Goal: Browse casually: Explore the website without a specific task or goal

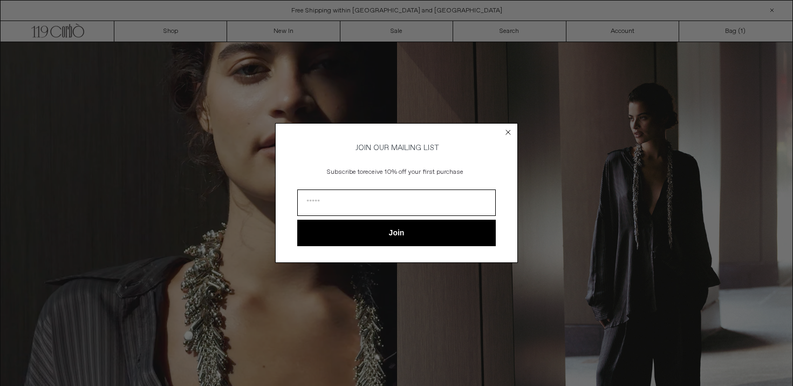
click at [508, 130] on icon "Close dialog" at bounding box center [508, 132] width 4 height 4
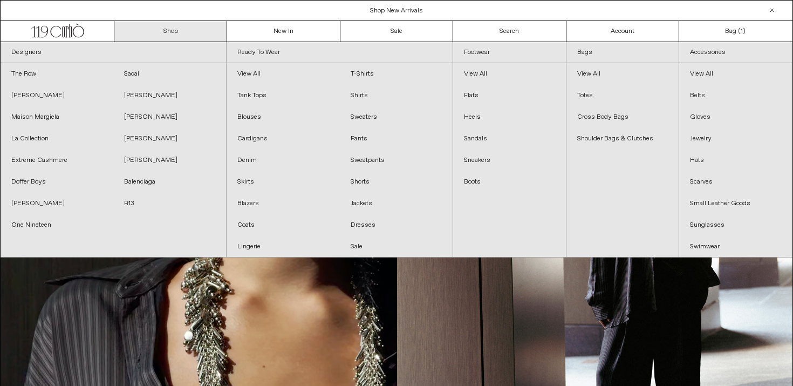
click at [194, 27] on link "Shop" at bounding box center [170, 31] width 113 height 21
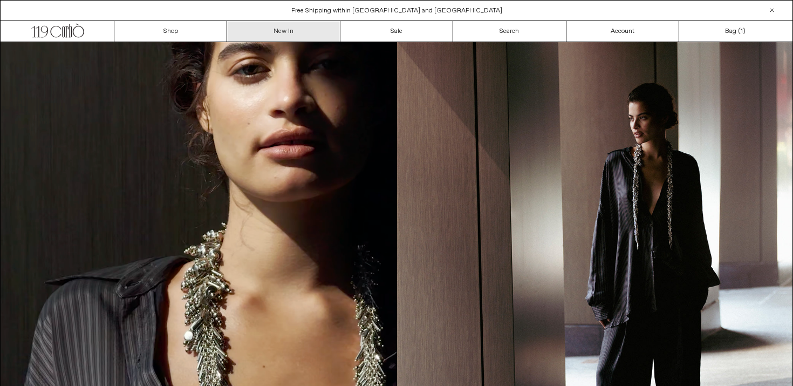
click at [277, 28] on link "New In" at bounding box center [283, 31] width 113 height 21
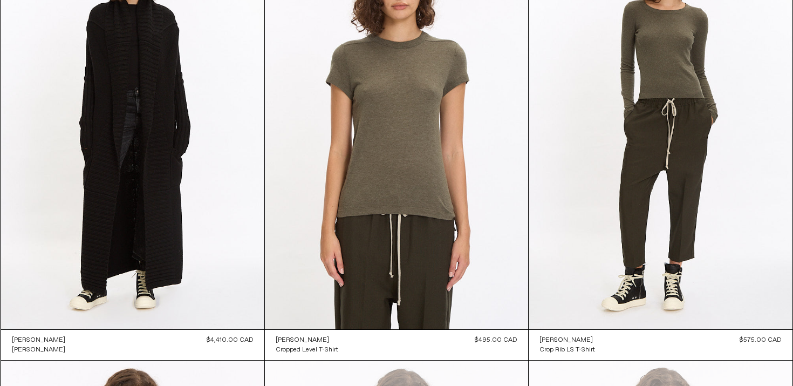
scroll to position [5250, 0]
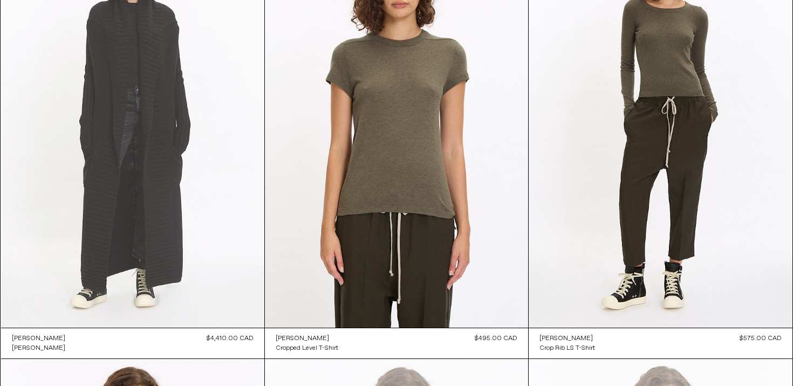
click at [179, 119] on at bounding box center [132, 129] width 263 height 395
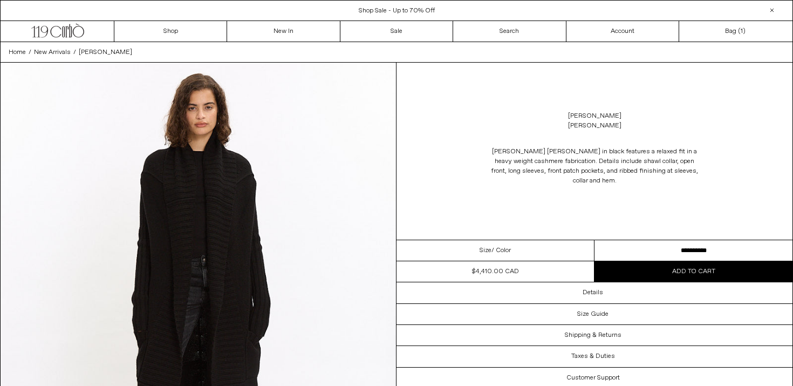
click at [631, 249] on select "**********" at bounding box center [694, 250] width 198 height 21
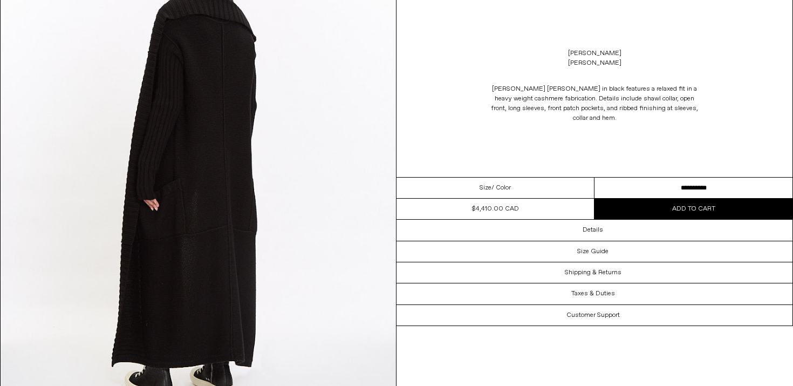
scroll to position [1137, 0]
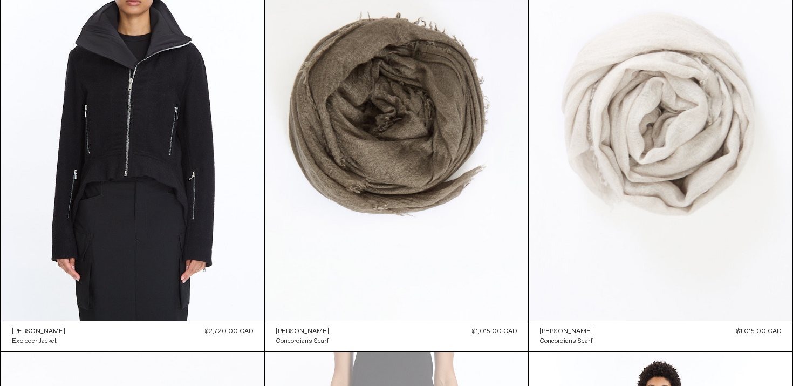
scroll to position [10802, 0]
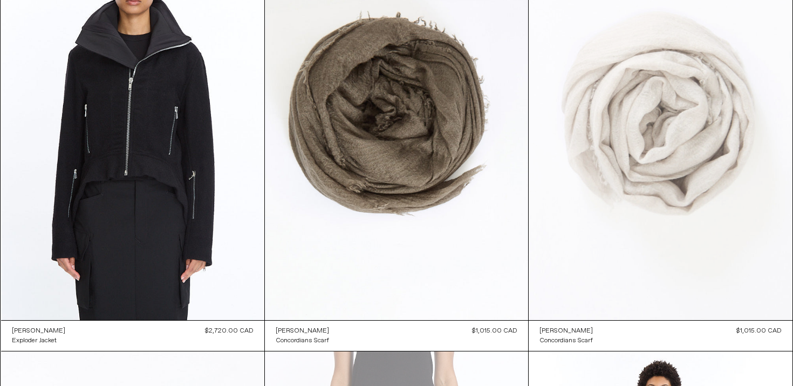
click at [670, 130] on at bounding box center [660, 123] width 263 height 396
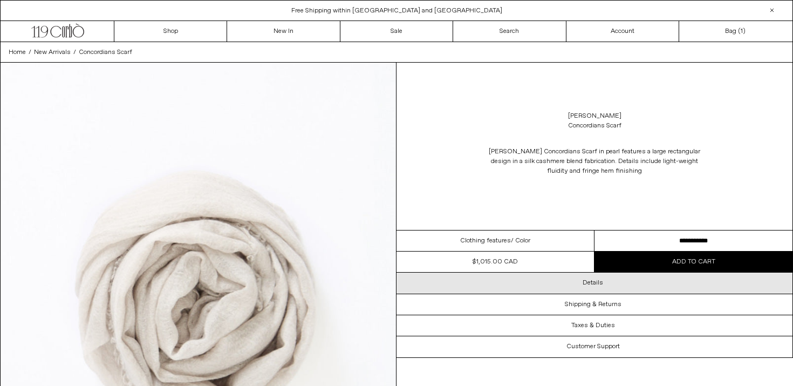
click at [626, 280] on div "Details" at bounding box center [595, 282] width 396 height 21
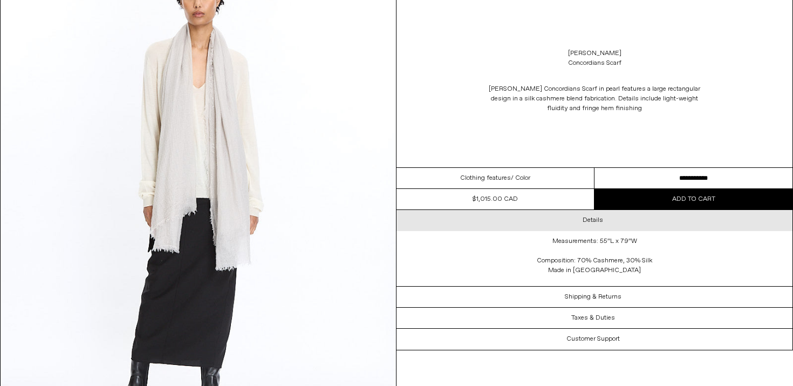
scroll to position [610, 0]
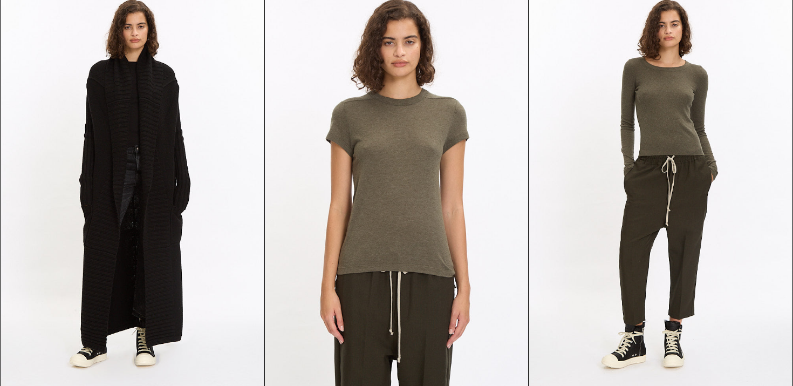
scroll to position [5190, 0]
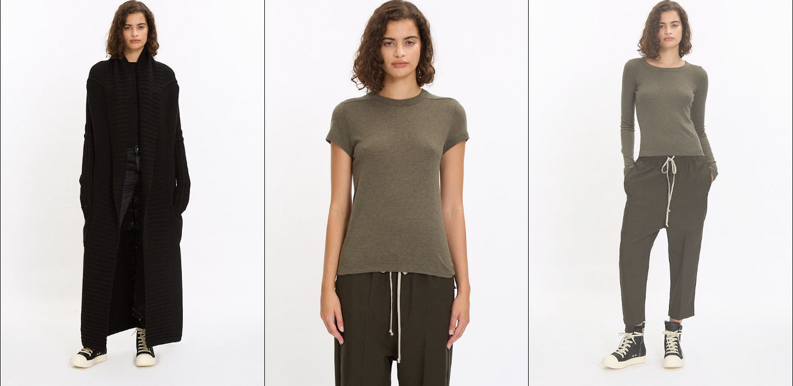
click at [625, 149] on at bounding box center [660, 189] width 263 height 396
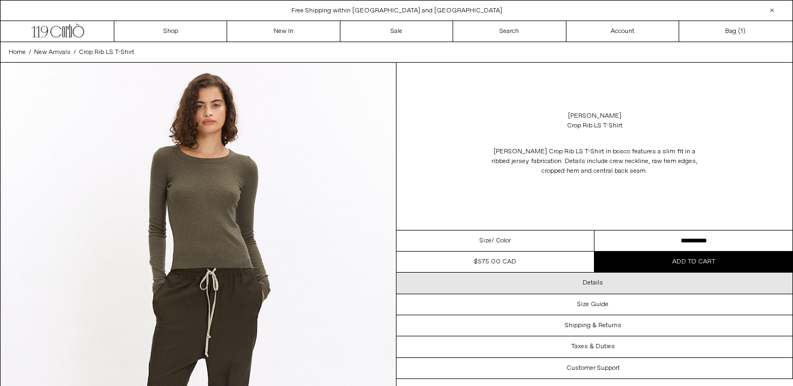
click at [662, 290] on div "Details" at bounding box center [595, 282] width 396 height 21
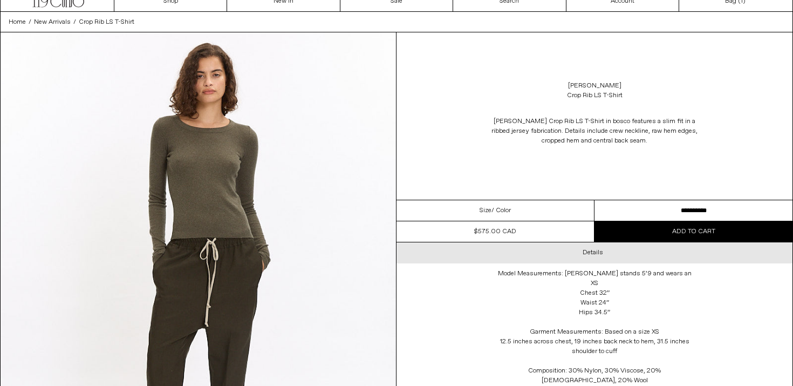
scroll to position [31, 0]
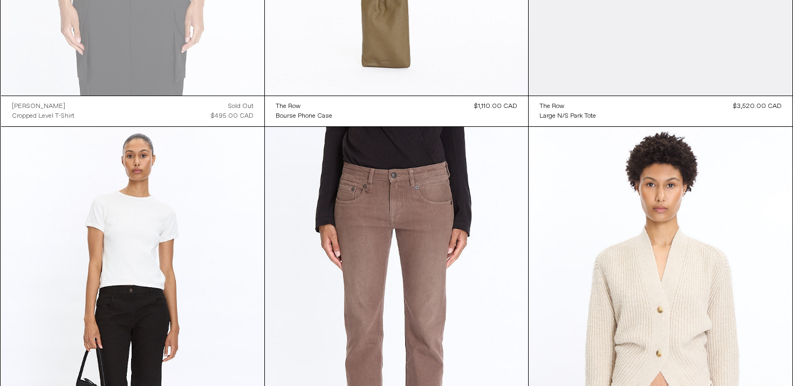
scroll to position [11883, 0]
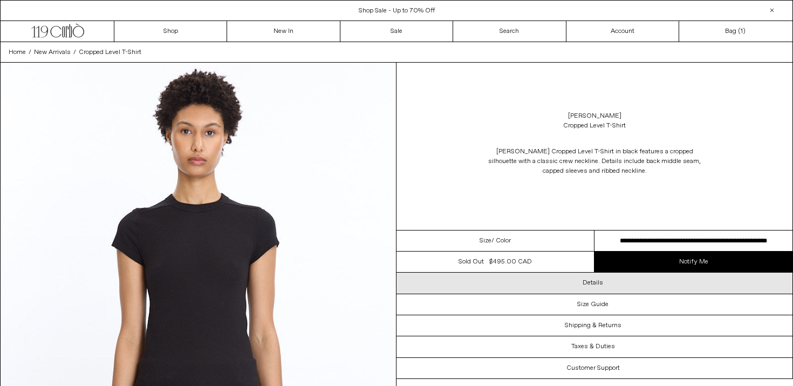
click at [548, 285] on div "Details" at bounding box center [595, 282] width 396 height 21
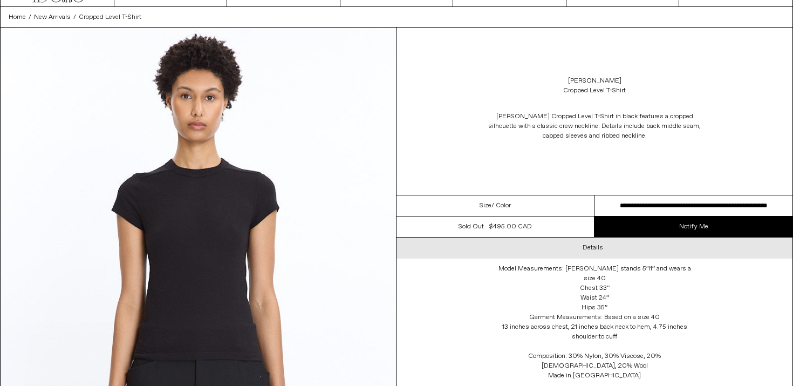
scroll to position [37, 0]
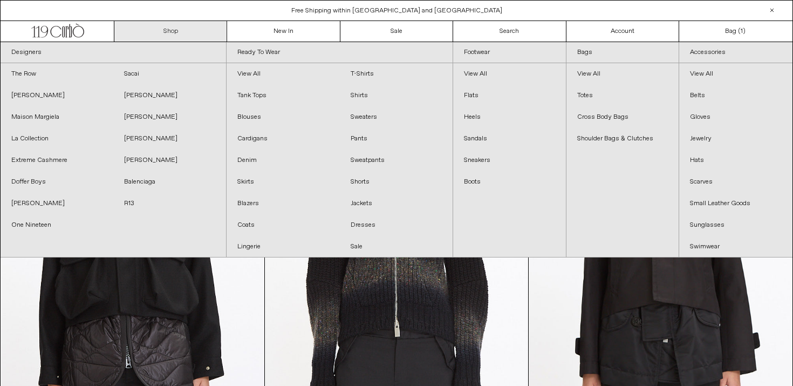
click at [196, 31] on link "Shop" at bounding box center [170, 31] width 113 height 21
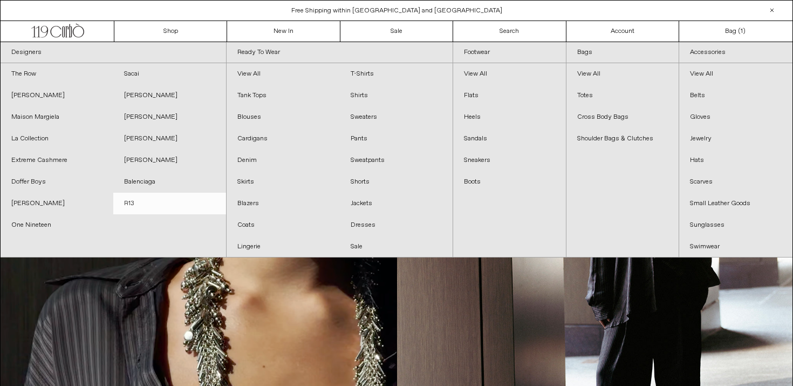
click at [126, 199] on link "R13" at bounding box center [169, 204] width 113 height 22
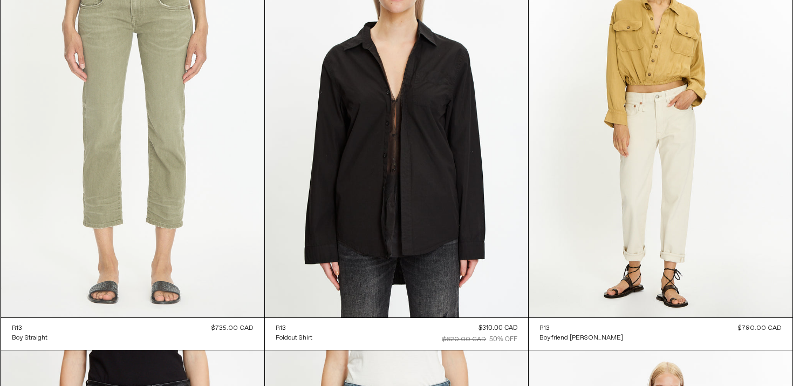
scroll to position [4839, 0]
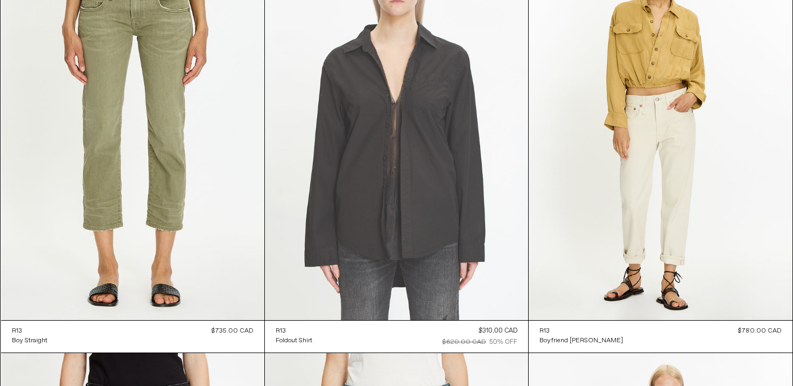
click at [365, 223] on at bounding box center [396, 122] width 263 height 395
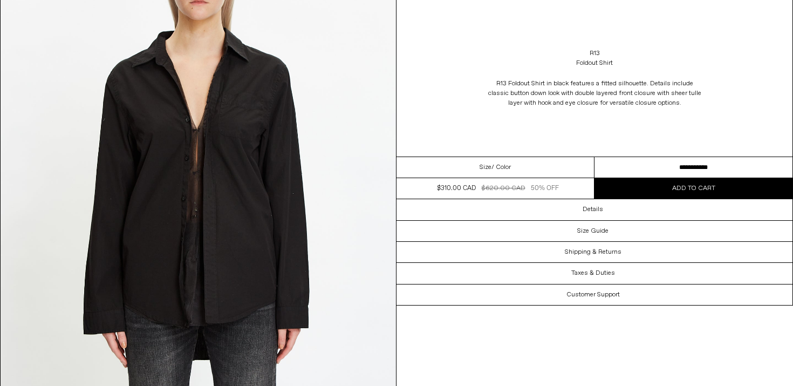
scroll to position [156, 0]
click at [610, 173] on select "**********" at bounding box center [694, 167] width 198 height 21
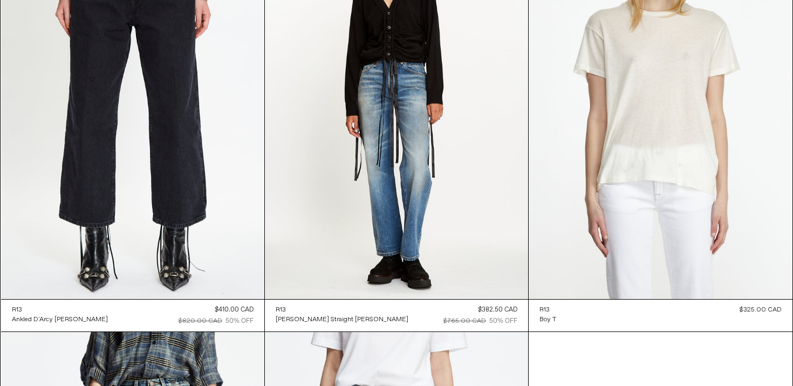
scroll to position [5713, 0]
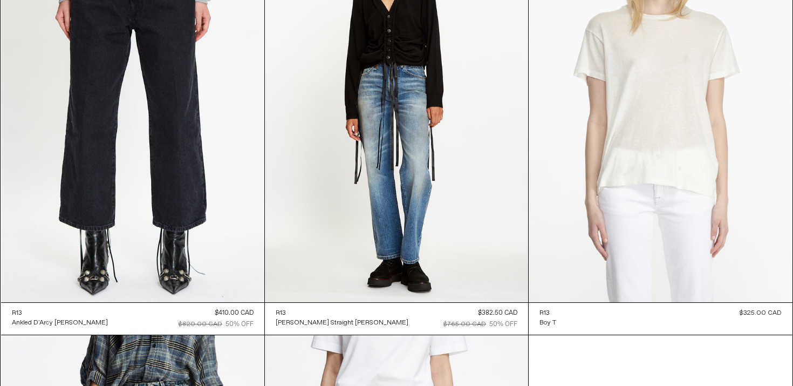
click at [639, 174] on at bounding box center [660, 105] width 263 height 396
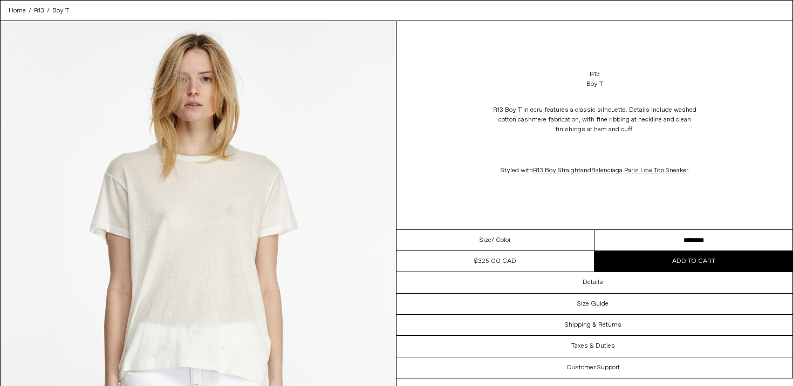
scroll to position [50, 0]
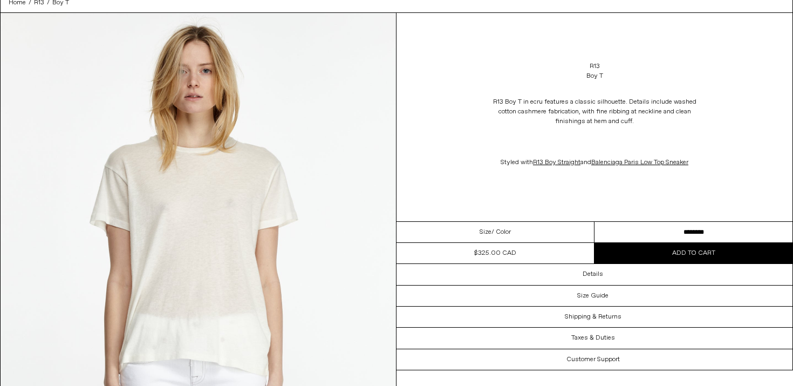
click at [691, 230] on select "**********" at bounding box center [694, 232] width 198 height 21
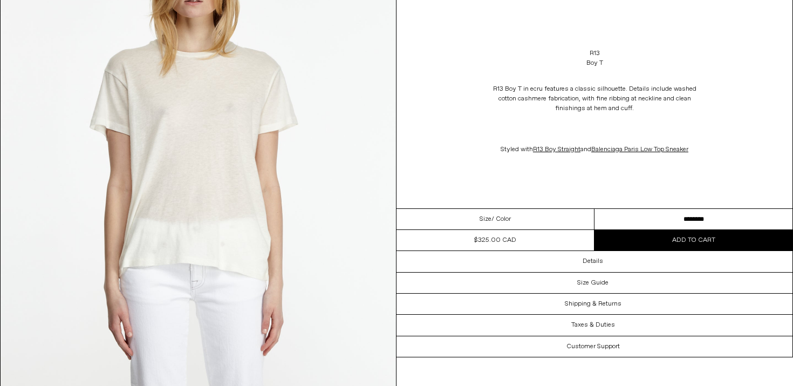
scroll to position [149, 0]
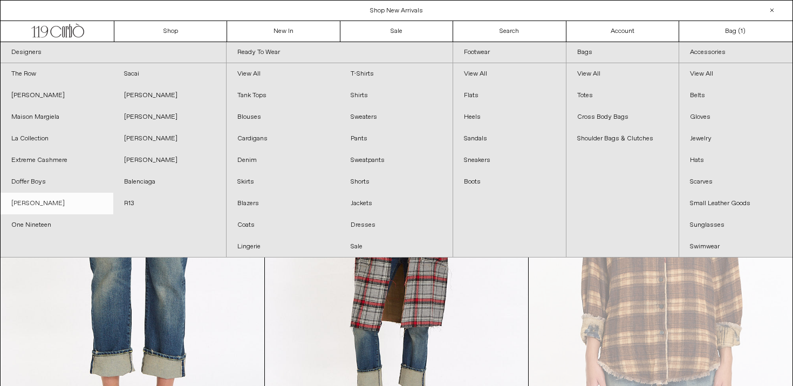
click at [82, 202] on link "[PERSON_NAME]" at bounding box center [57, 204] width 113 height 22
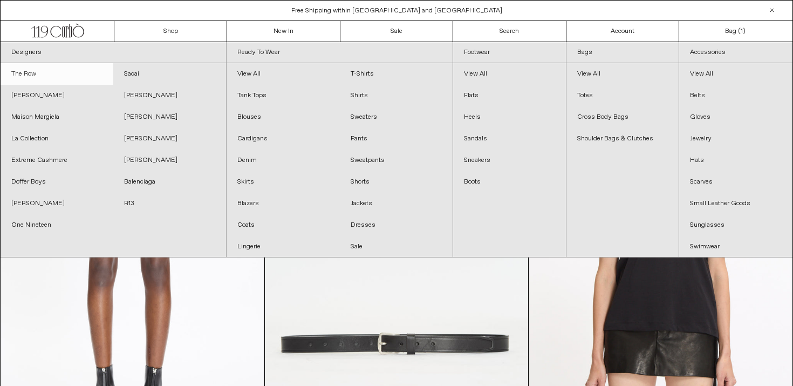
click at [35, 75] on link "The Row" at bounding box center [57, 74] width 113 height 22
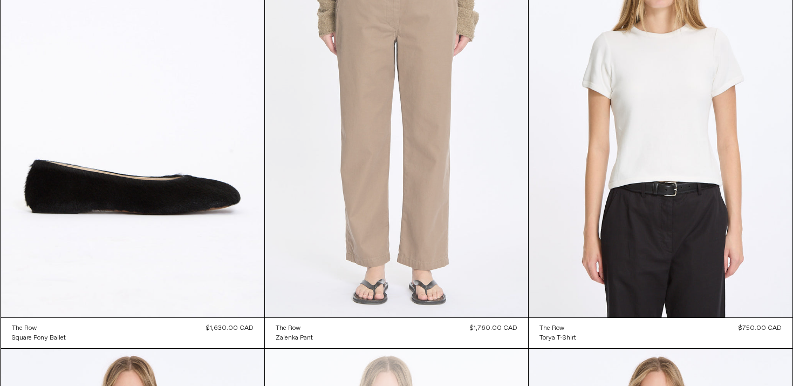
scroll to position [3553, 0]
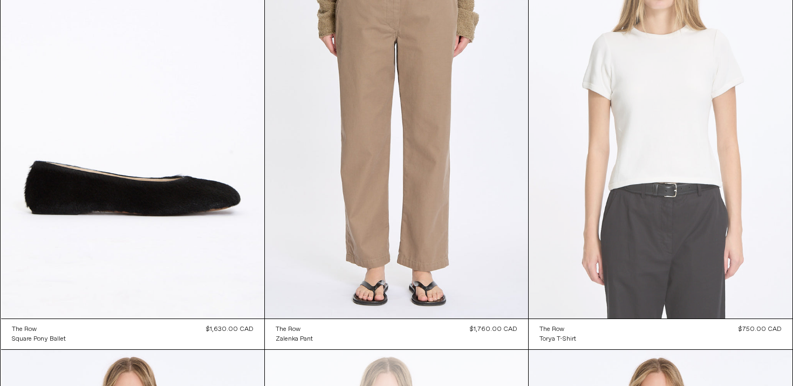
click at [626, 171] on at bounding box center [660, 121] width 263 height 396
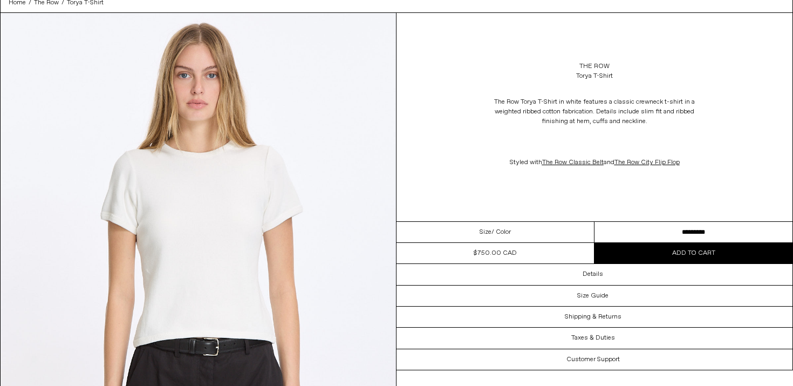
scroll to position [56, 0]
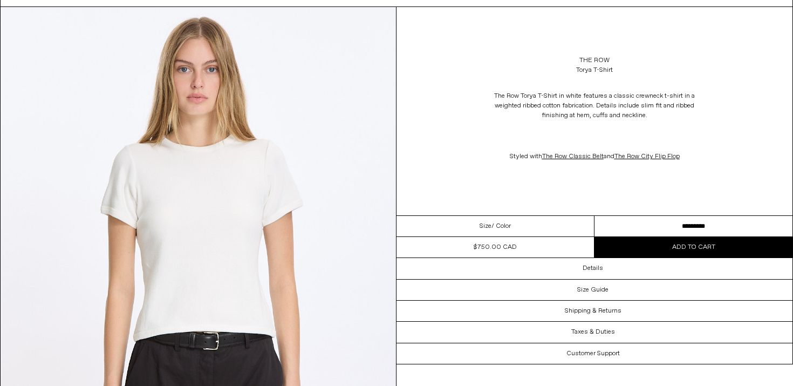
click at [723, 228] on select "**********" at bounding box center [694, 226] width 198 height 21
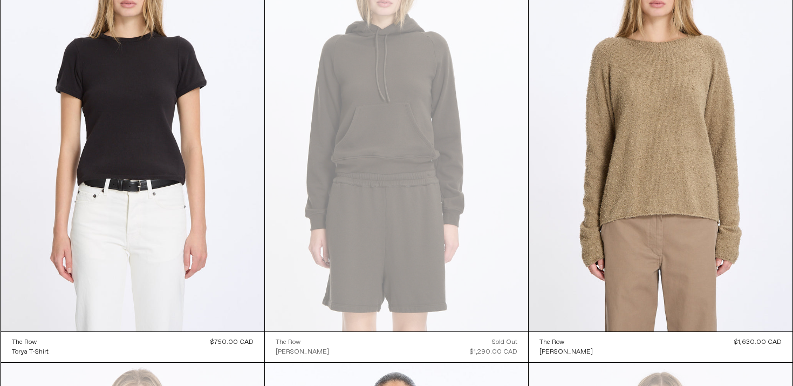
scroll to position [3964, 0]
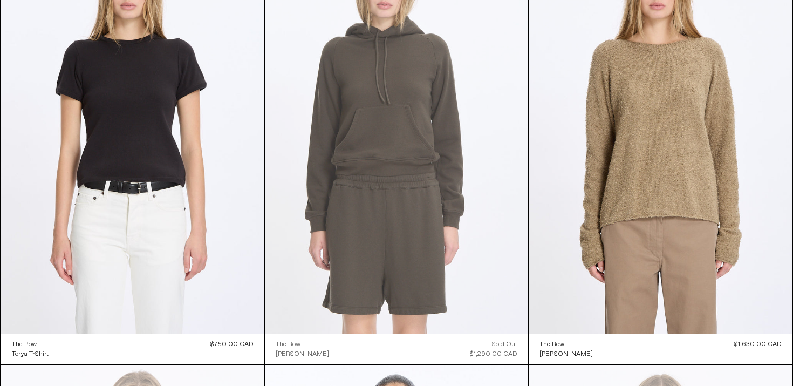
click at [431, 139] on at bounding box center [396, 135] width 263 height 395
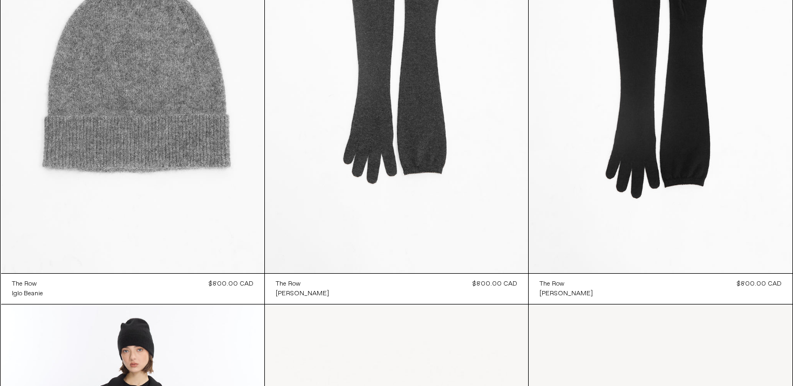
scroll to position [10427, 0]
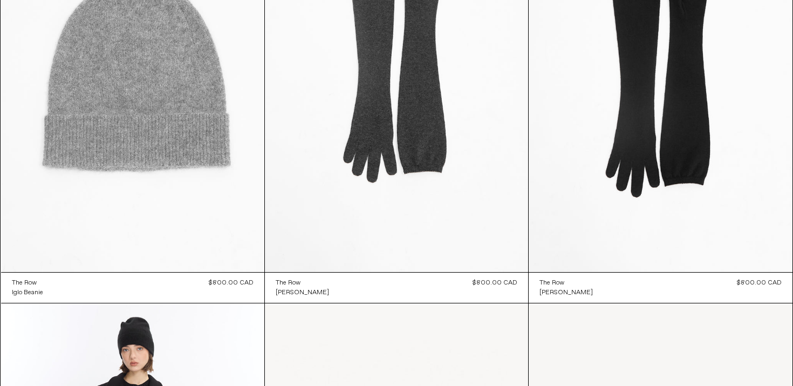
click at [159, 145] on at bounding box center [132, 73] width 263 height 395
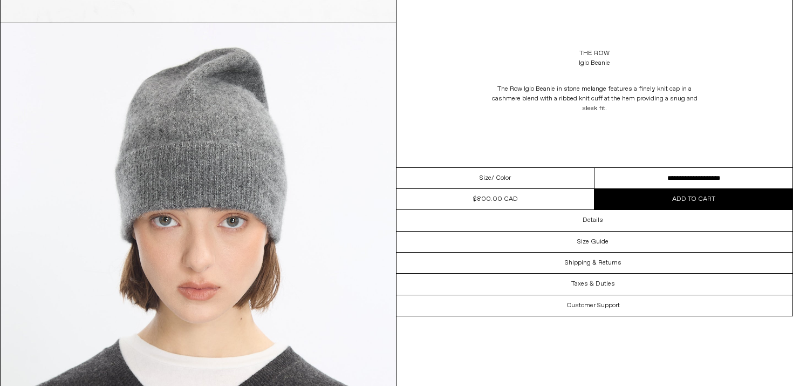
scroll to position [536, 0]
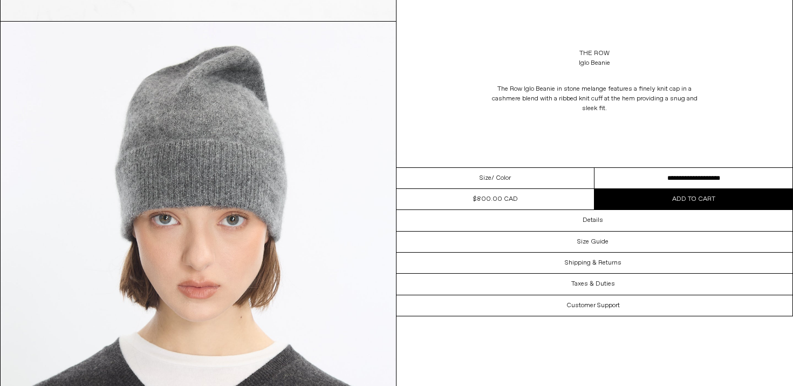
click at [612, 178] on select "**********" at bounding box center [694, 178] width 198 height 21
click at [595, 168] on select "**********" at bounding box center [694, 178] width 198 height 21
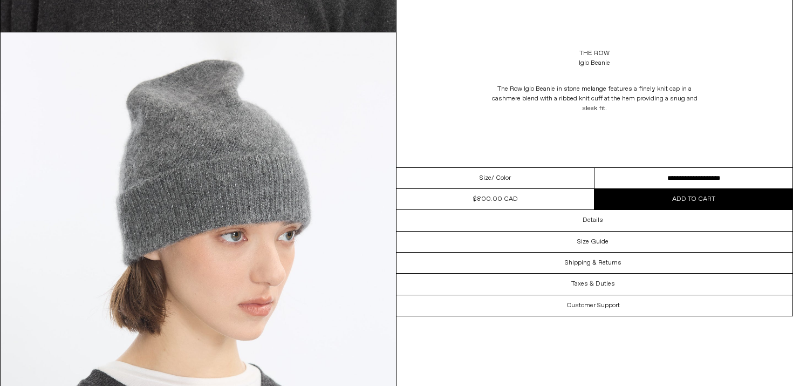
scroll to position [1020, 0]
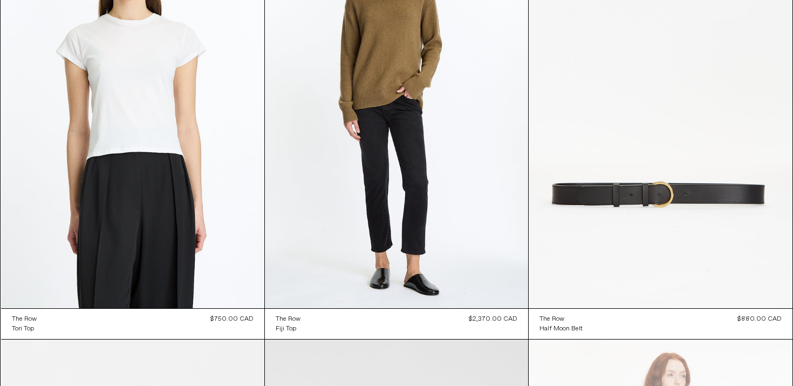
scroll to position [12528, 0]
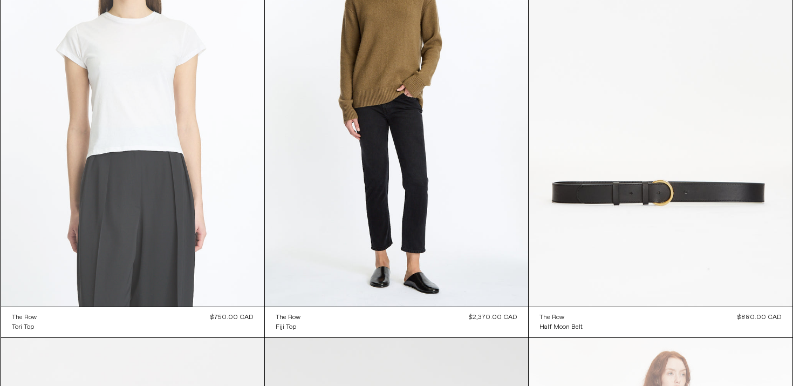
click at [117, 129] on at bounding box center [132, 109] width 263 height 395
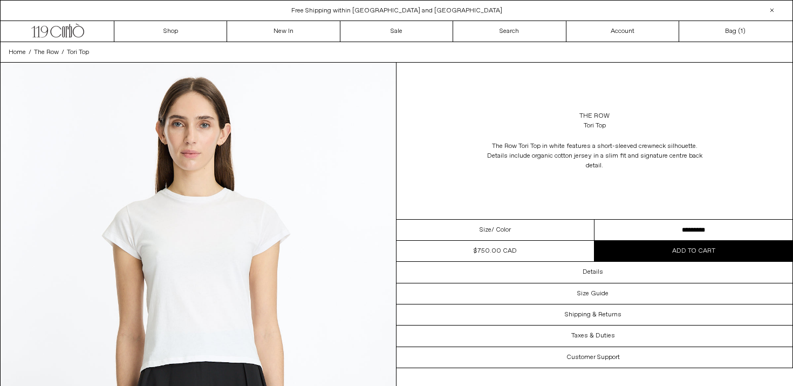
click at [605, 234] on select "**********" at bounding box center [694, 230] width 198 height 21
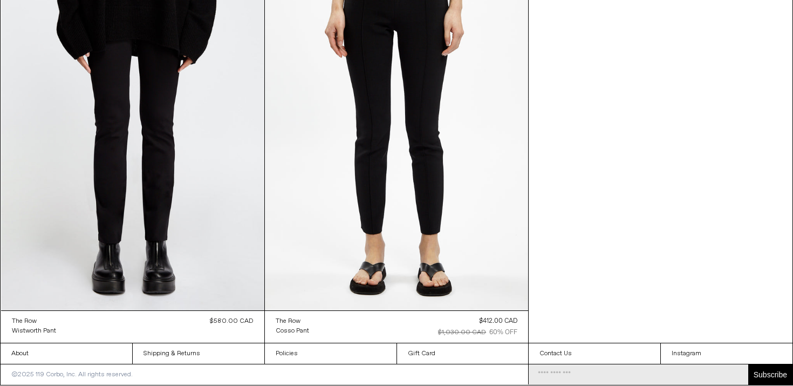
scroll to position [13813, 0]
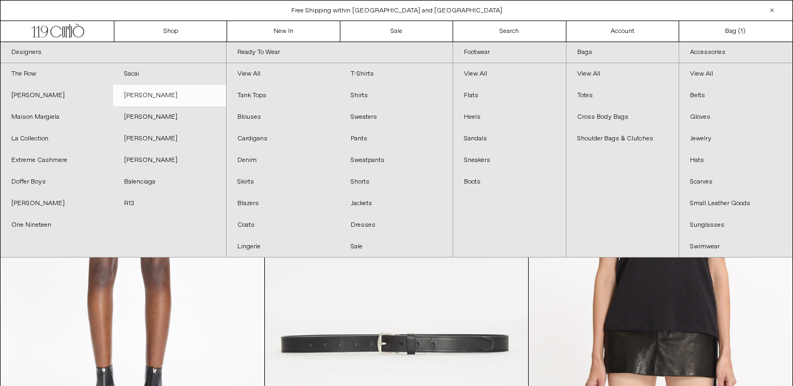
click at [147, 93] on link "[PERSON_NAME]" at bounding box center [169, 96] width 113 height 22
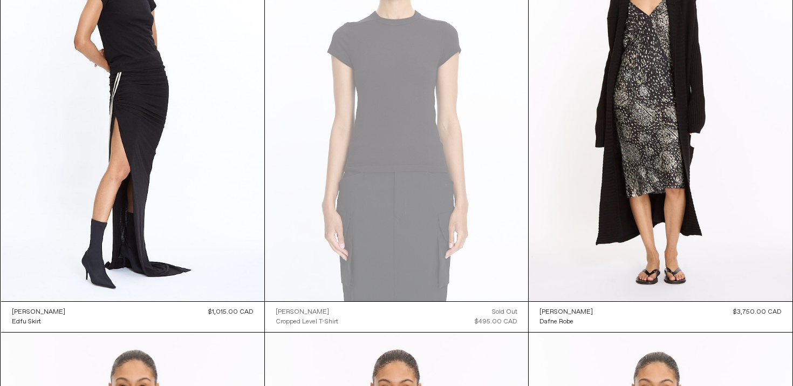
scroll to position [2292, 0]
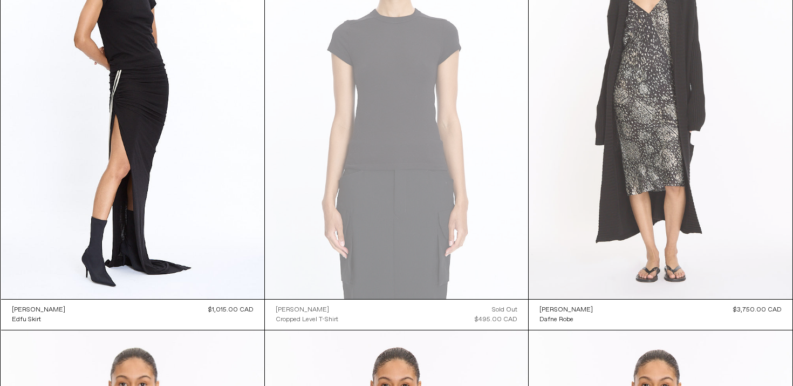
click at [657, 148] on at bounding box center [660, 102] width 263 height 396
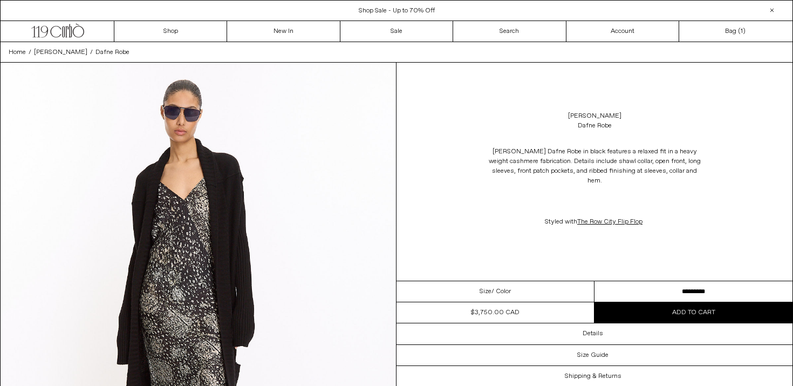
click at [678, 283] on select "**********" at bounding box center [694, 291] width 198 height 21
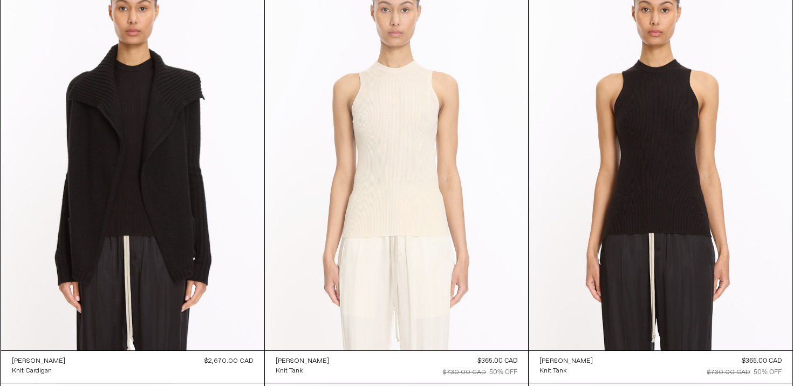
scroll to position [2663, 0]
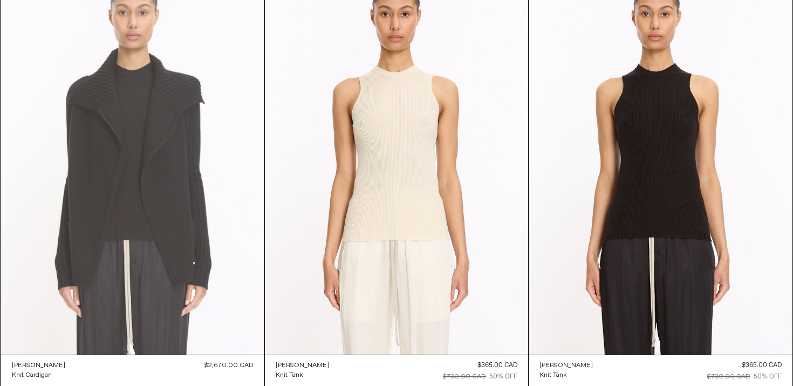
click at [181, 160] on at bounding box center [132, 156] width 263 height 395
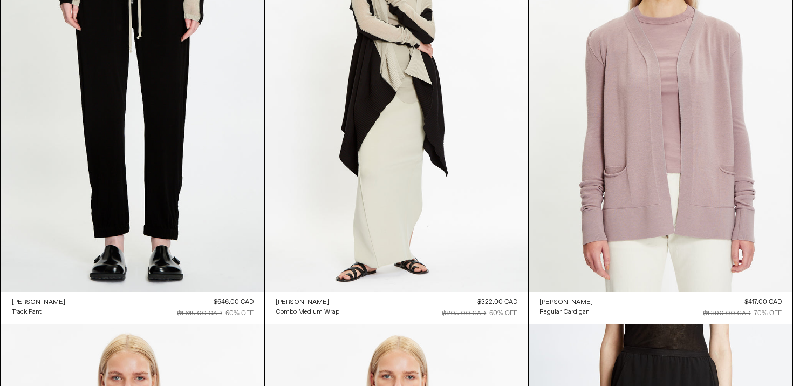
scroll to position [5294, 0]
